Goal: Find specific page/section: Find specific page/section

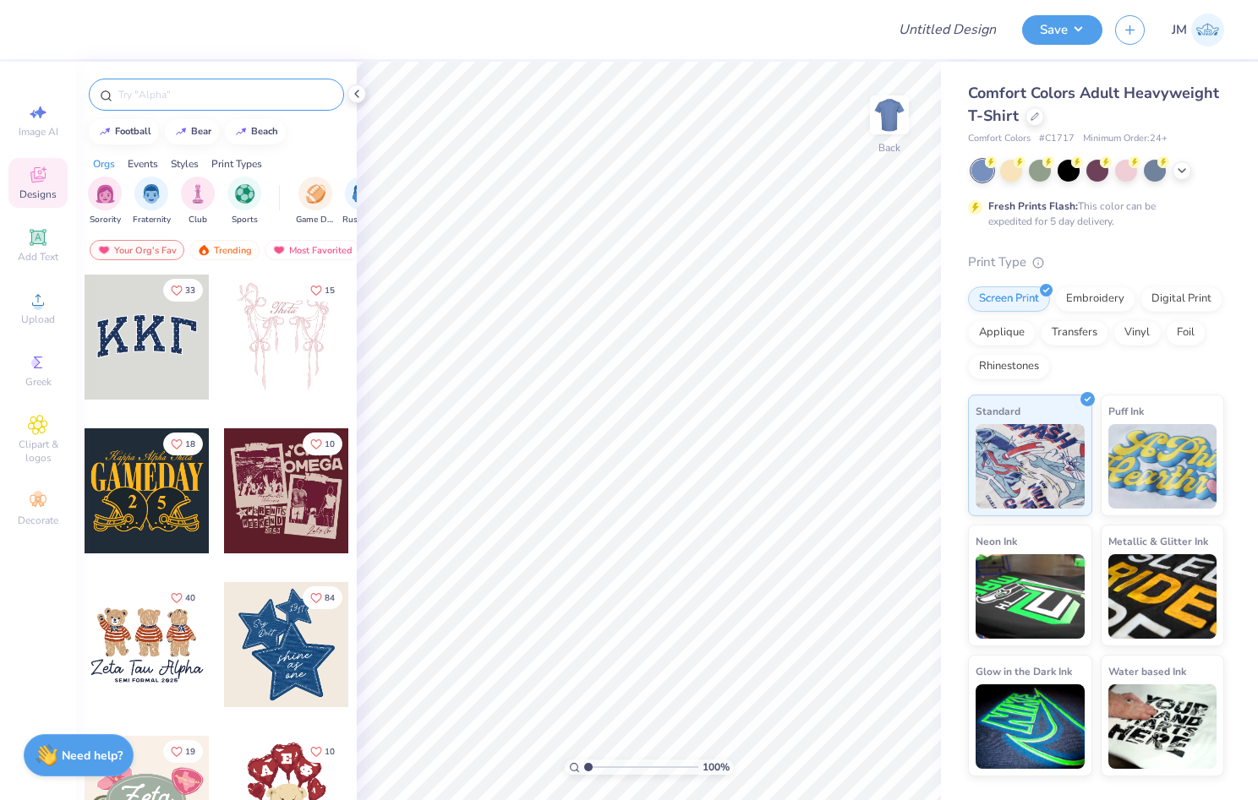
click at [128, 95] on input "text" at bounding box center [225, 94] width 216 height 17
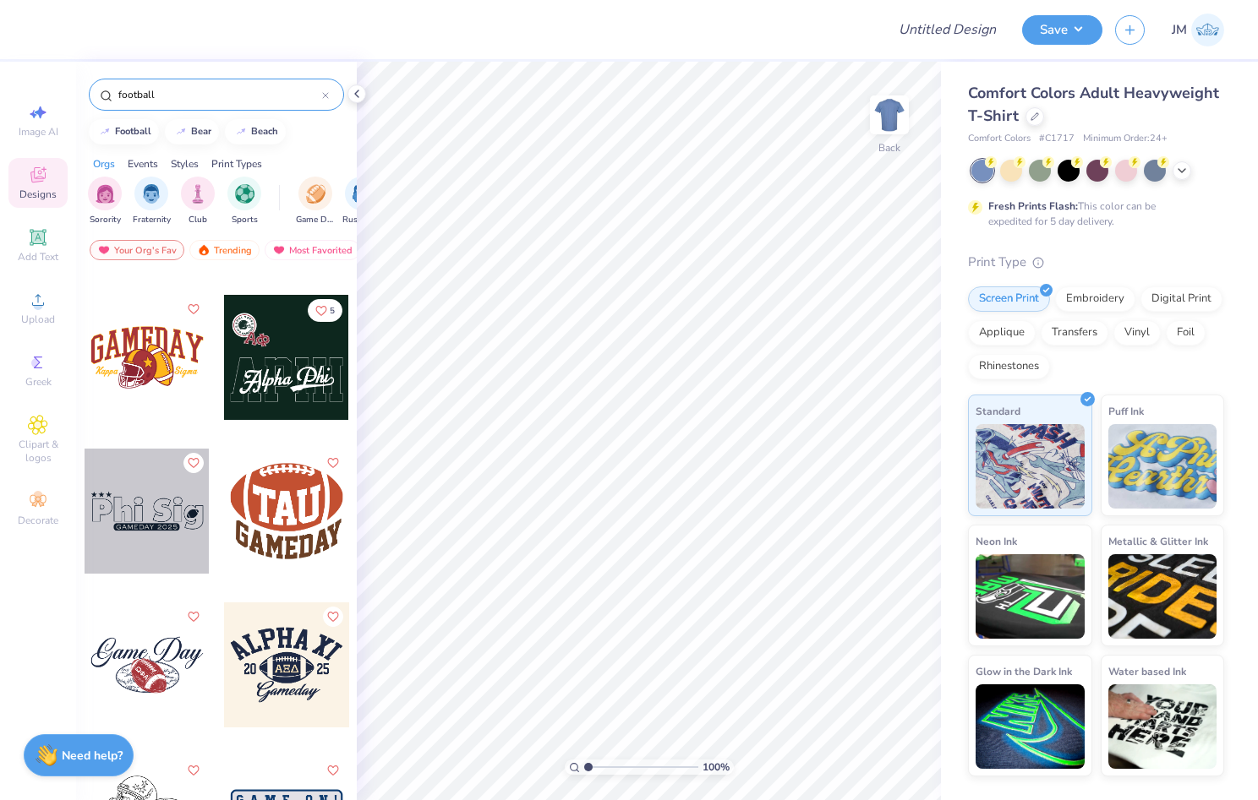
scroll to position [5824, 0]
click at [137, 367] on div at bounding box center [147, 358] width 125 height 125
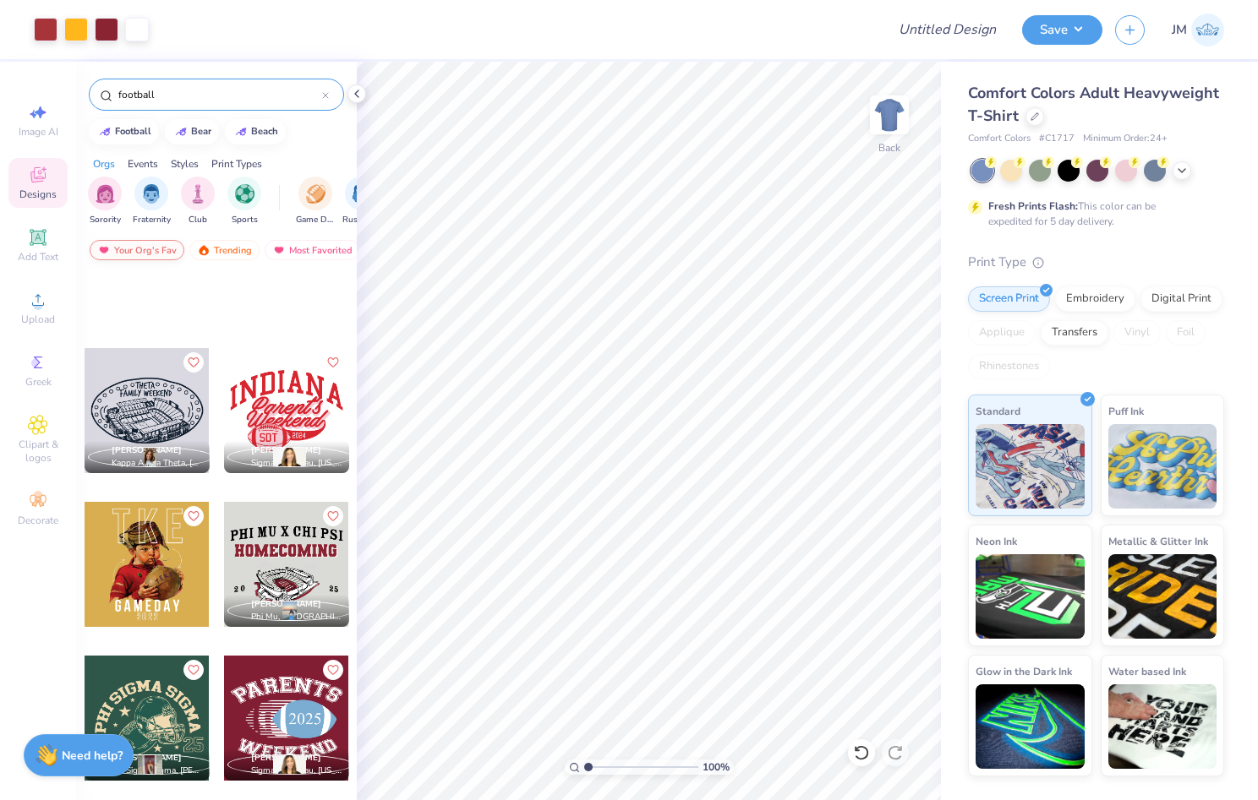
scroll to position [10641, 0]
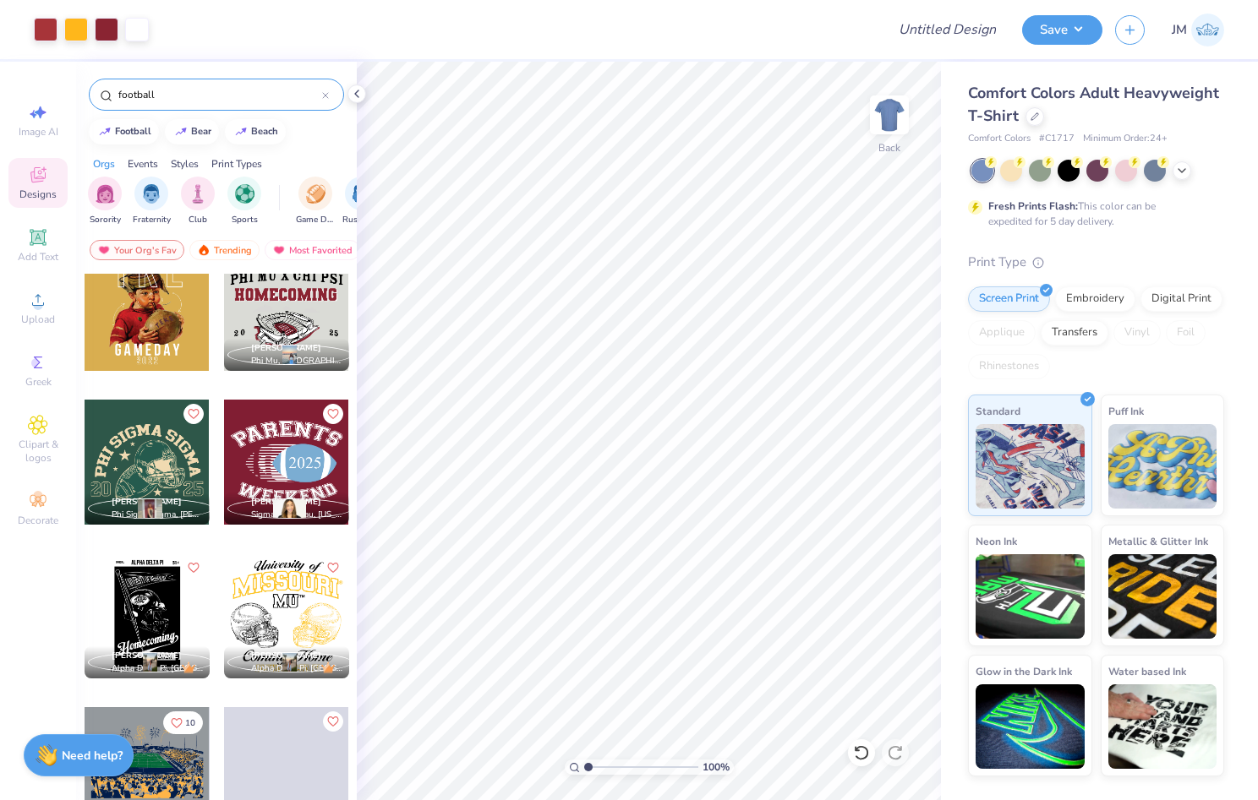
click at [183, 96] on input "football" at bounding box center [219, 94] width 205 height 17
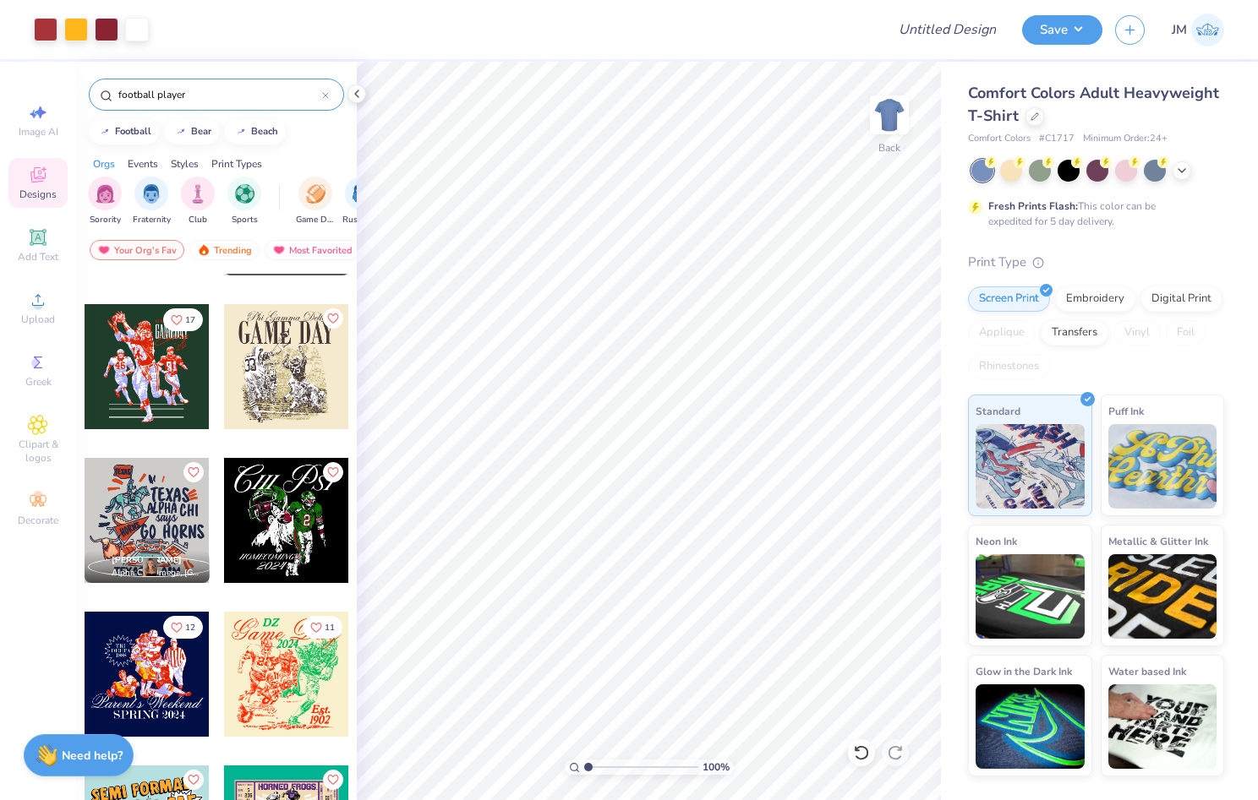
scroll to position [1410, 0]
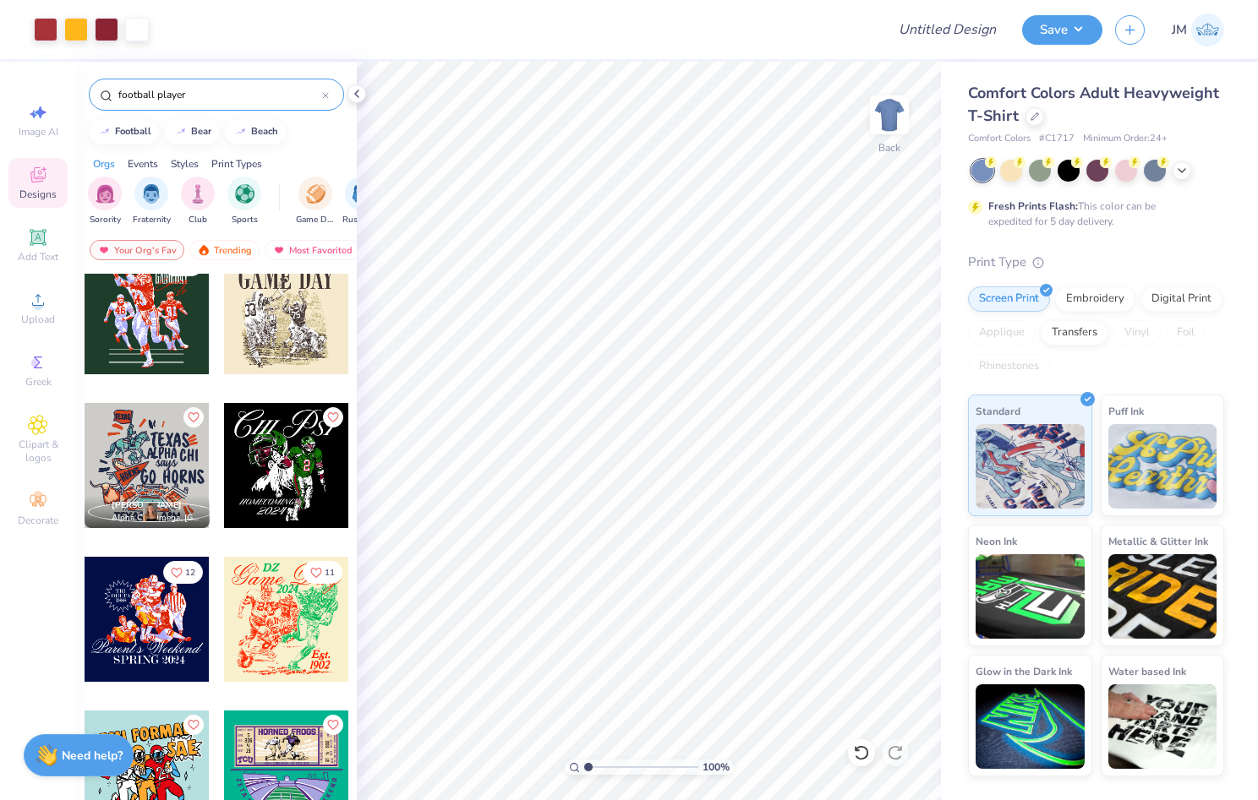
type input "football player"
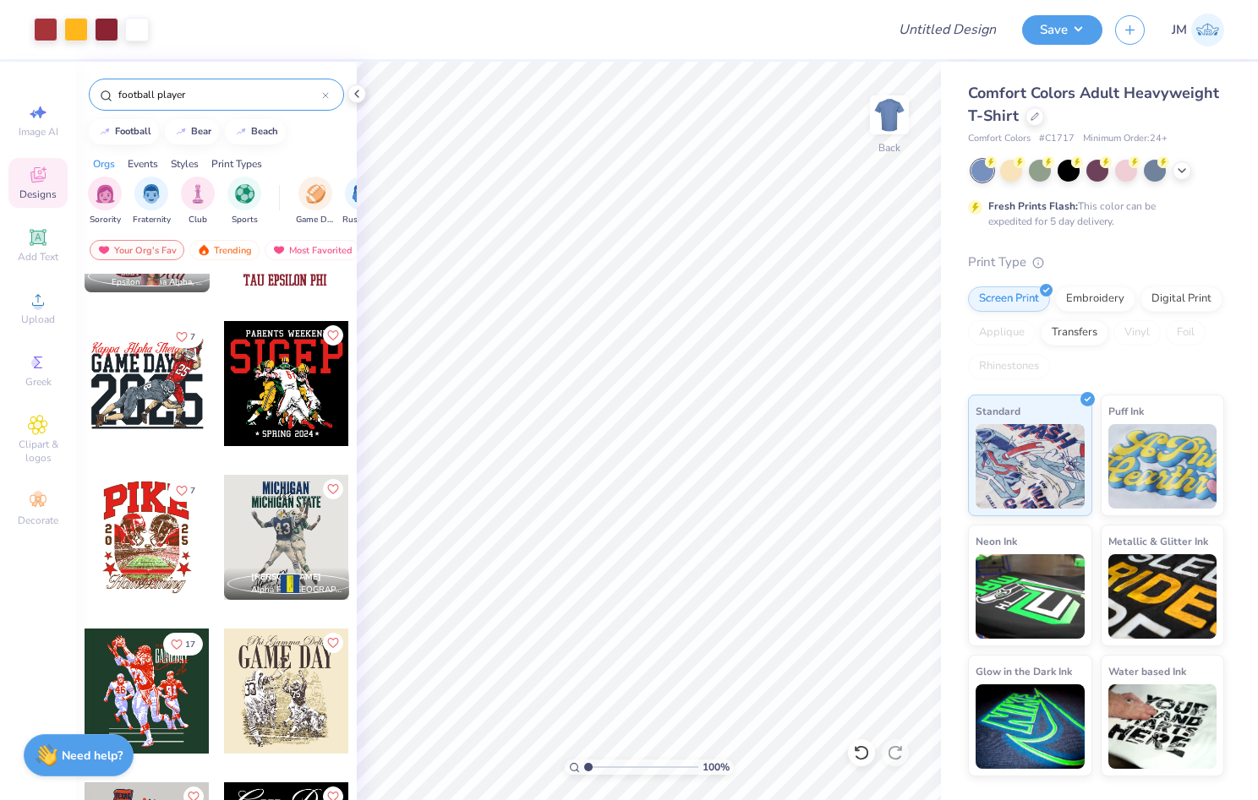
scroll to position [1023, 0]
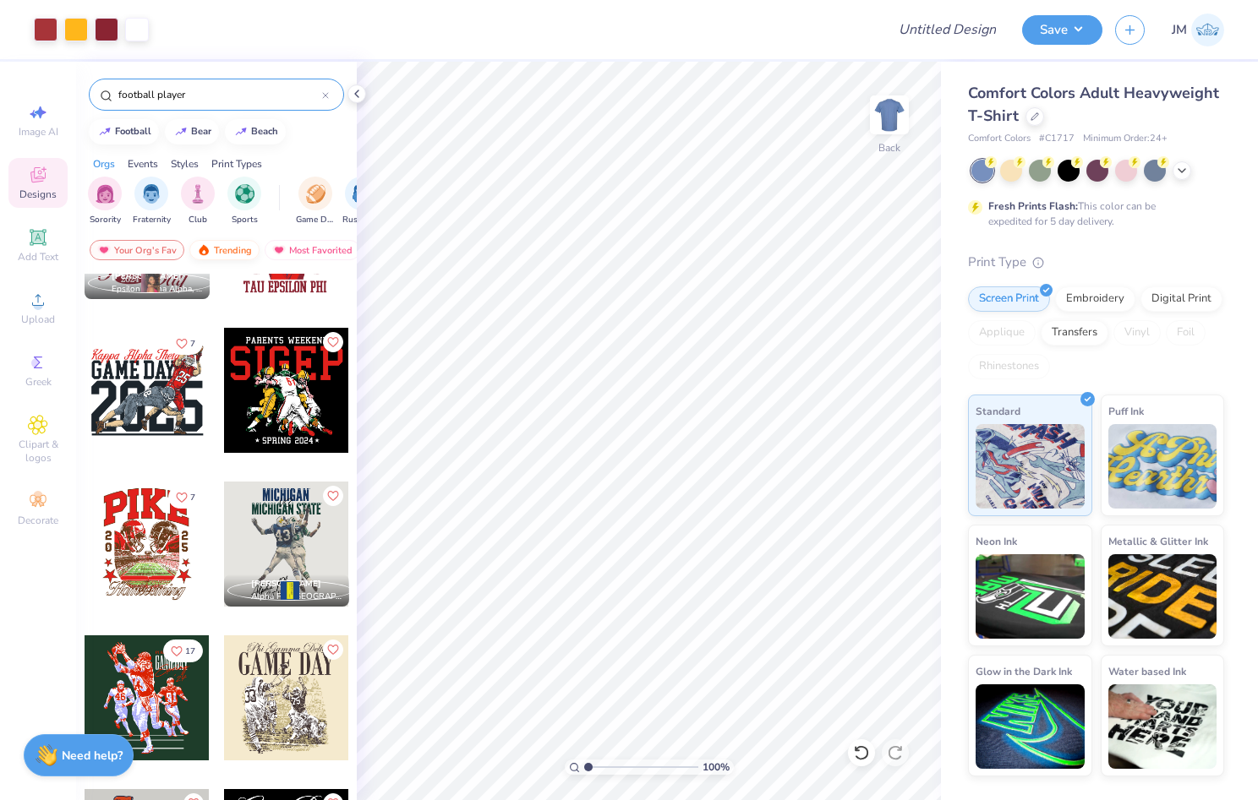
click at [217, 252] on div "Trending" at bounding box center [224, 250] width 70 height 20
click at [150, 250] on div "Your Org's Fav" at bounding box center [137, 250] width 95 height 20
drag, startPoint x: 276, startPoint y: 252, endPoint x: 169, endPoint y: 252, distance: 106.5
click at [293, 248] on div "Most Favorited" at bounding box center [312, 250] width 95 height 20
